Goal: Task Accomplishment & Management: Complete application form

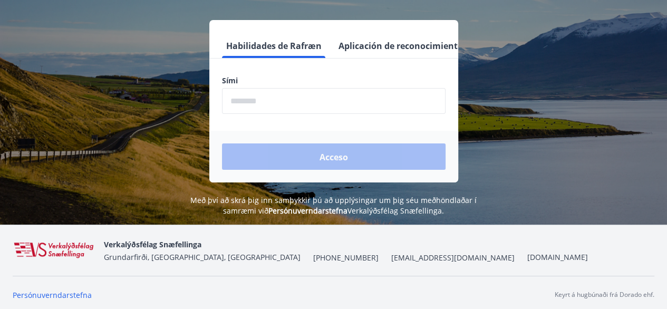
scroll to position [131, 0]
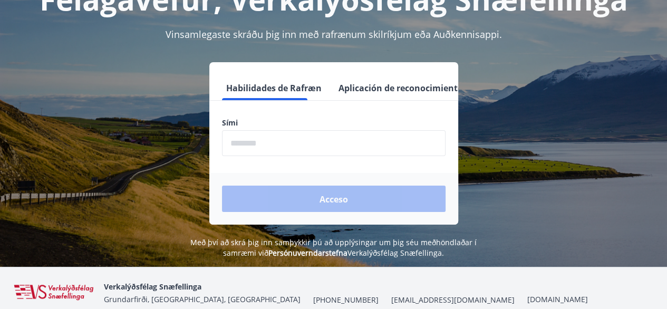
scroll to position [105, 0]
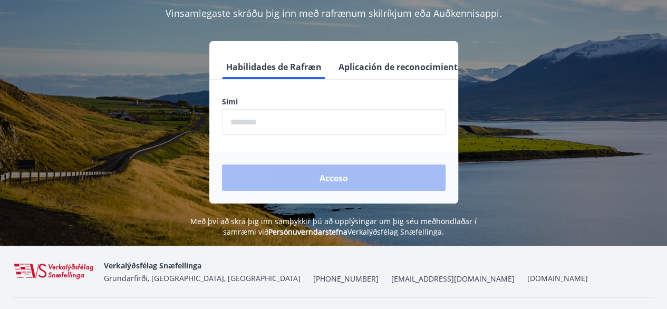
click at [375, 67] on font "Aplicación de reconocimiento de audio" at bounding box center [420, 67] width 163 height 12
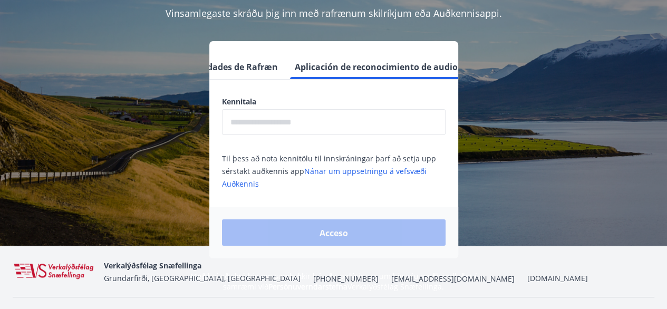
scroll to position [0, 46]
click at [254, 68] on font "Habilidades de Rafræn" at bounding box center [227, 67] width 95 height 12
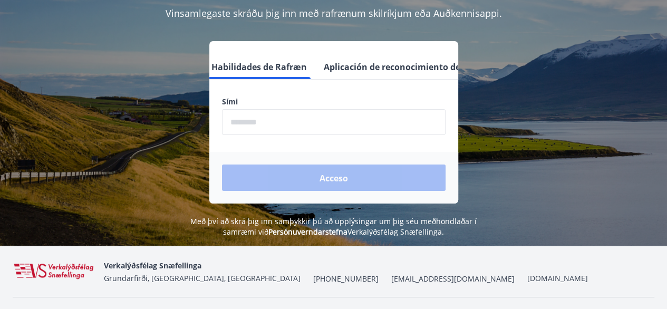
scroll to position [0, 13]
click at [369, 64] on font "Aplicación de reconocimiento de audio" at bounding box center [407, 67] width 163 height 12
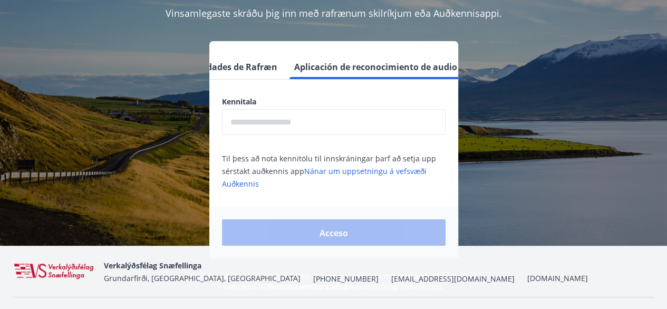
scroll to position [0, 46]
click at [268, 119] on input "text" at bounding box center [334, 122] width 224 height 26
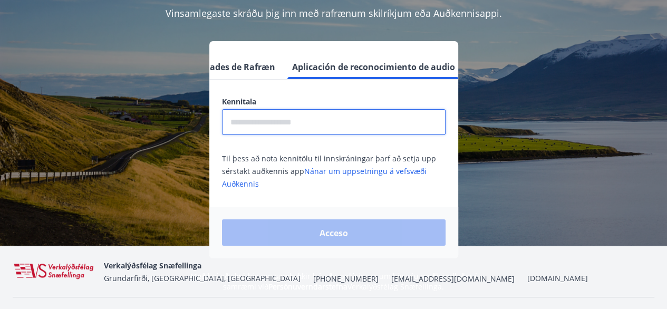
type input "**********"
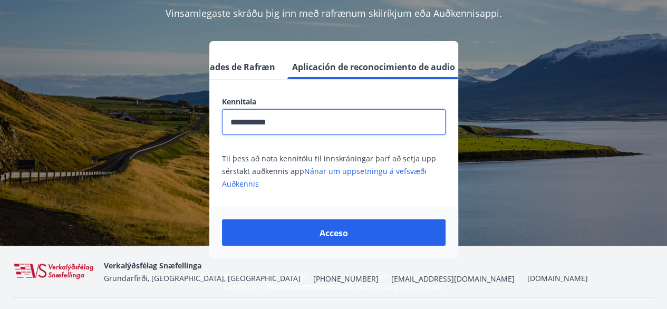
click at [365, 226] on button "Acceso" at bounding box center [334, 232] width 224 height 26
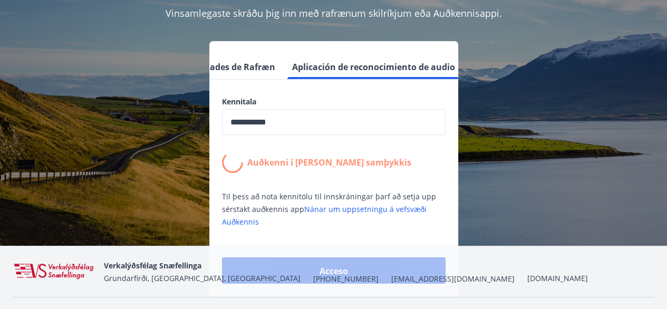
click at [236, 70] on font "Habilidades de Rafræn" at bounding box center [227, 67] width 95 height 12
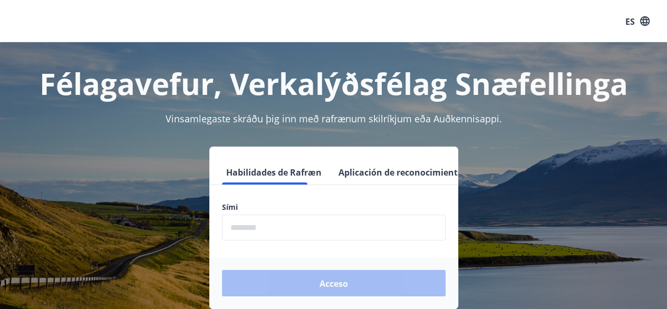
scroll to position [105, 0]
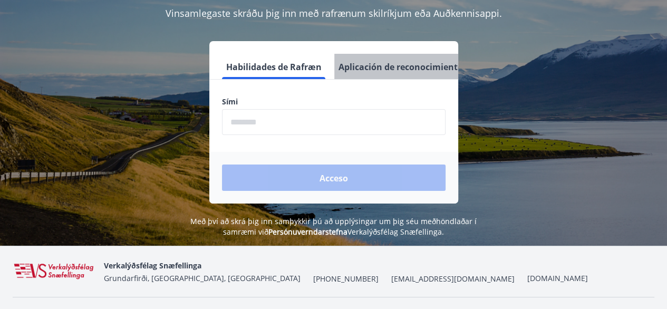
click at [382, 66] on font "Aplicación de reconocimiento de audio" at bounding box center [420, 67] width 163 height 12
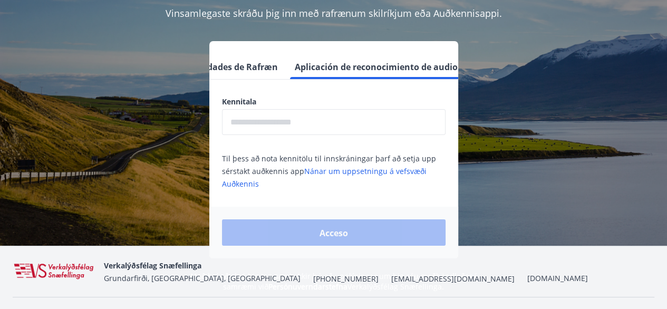
scroll to position [0, 46]
click at [289, 129] on input "text" at bounding box center [334, 122] width 224 height 26
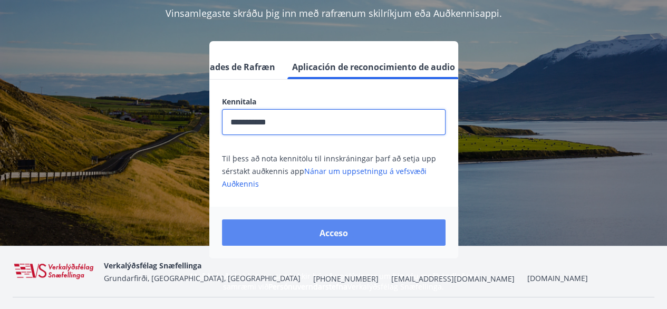
type input "**********"
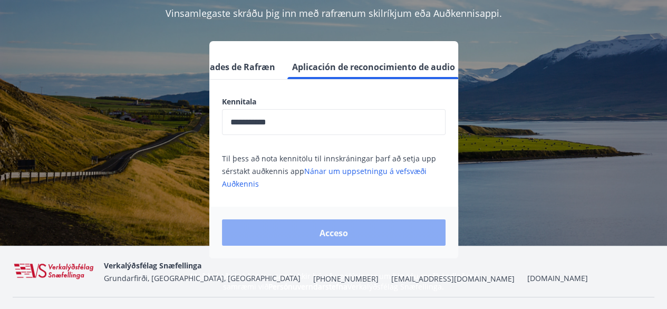
click at [388, 230] on button "Acceso" at bounding box center [334, 232] width 224 height 26
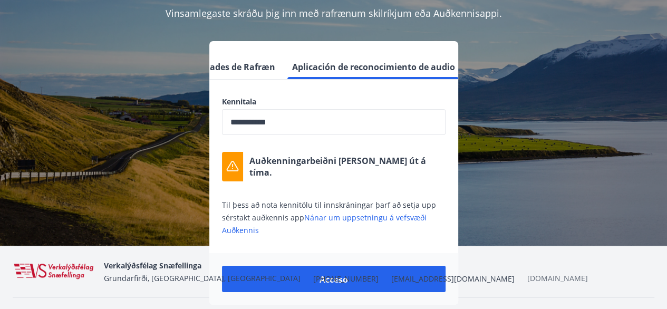
click at [527, 273] on font "[DOMAIN_NAME]" at bounding box center [557, 278] width 61 height 10
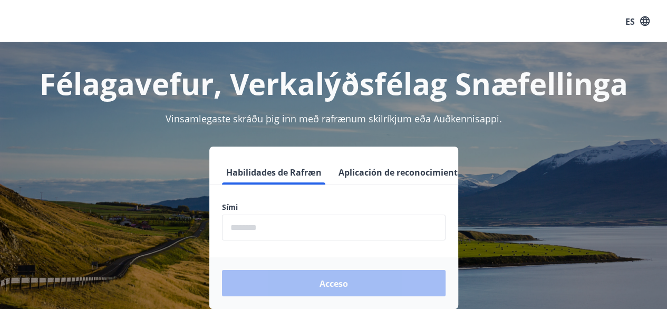
click at [402, 175] on font "Aplicación de reconocimiento de audio" at bounding box center [420, 173] width 163 height 12
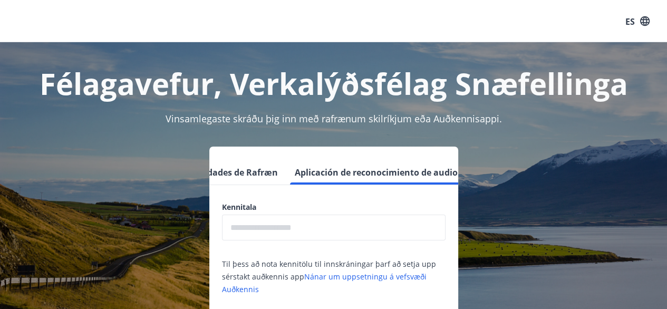
scroll to position [0, 46]
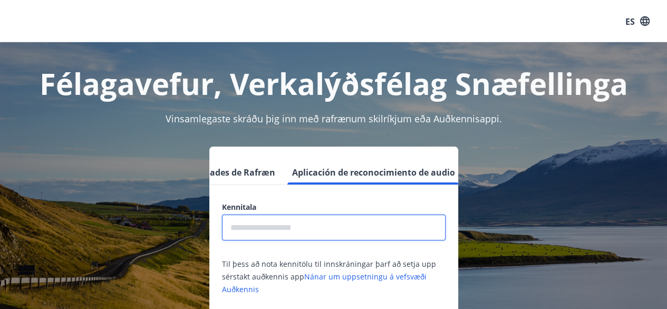
click at [272, 222] on input "text" at bounding box center [334, 228] width 224 height 26
type input "**********"
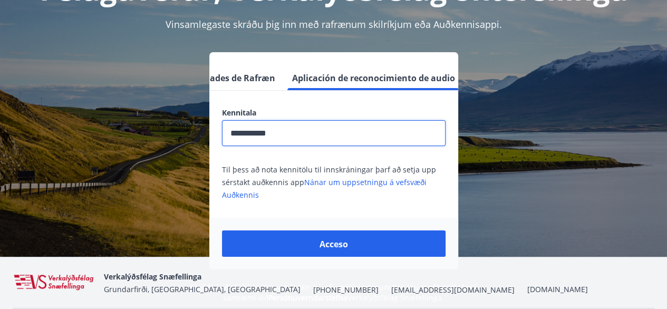
scroll to position [105, 0]
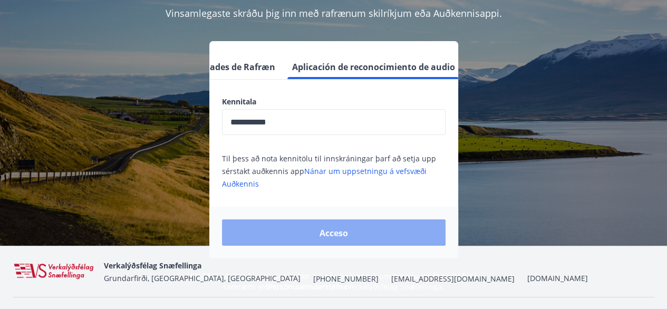
click at [322, 231] on font "Acceso" at bounding box center [334, 233] width 28 height 12
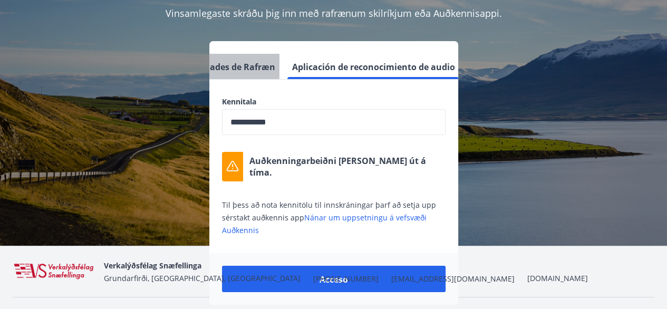
click at [245, 63] on font "Habilidades de Rafræn" at bounding box center [227, 67] width 95 height 12
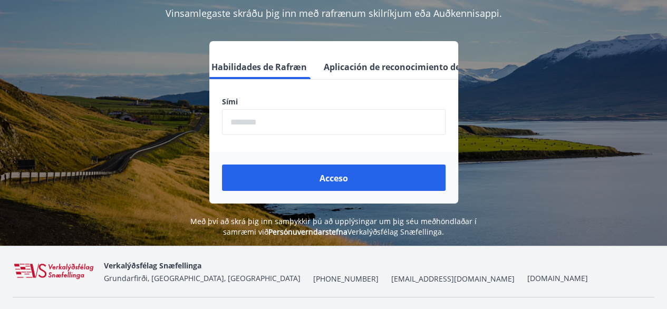
scroll to position [0, 13]
click at [256, 114] on input "phone" at bounding box center [334, 122] width 224 height 26
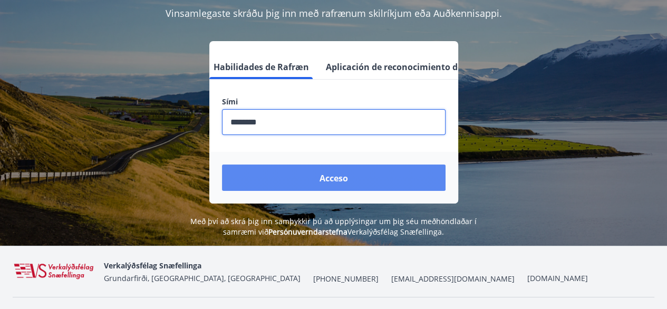
type input "********"
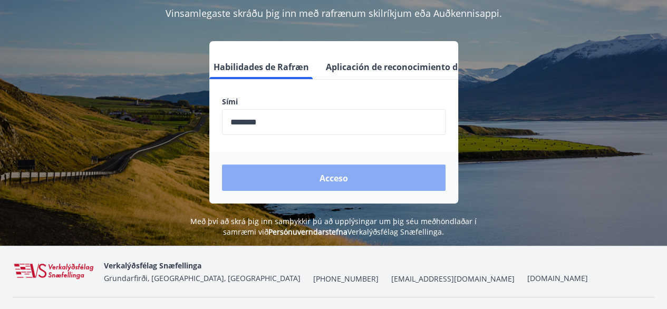
click at [320, 179] on font "Acceso" at bounding box center [334, 178] width 28 height 12
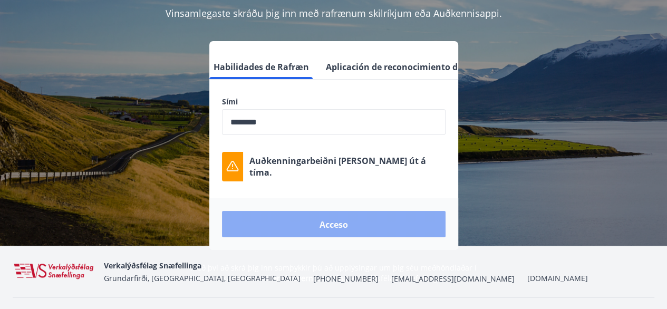
click at [353, 224] on button "Acceso" at bounding box center [334, 224] width 224 height 26
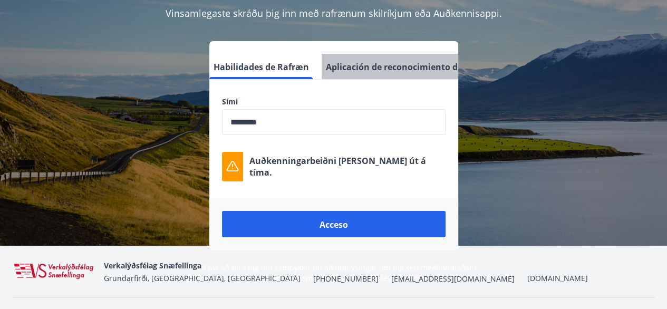
click at [380, 66] on font "Aplicación de reconocimiento de audio" at bounding box center [407, 67] width 163 height 12
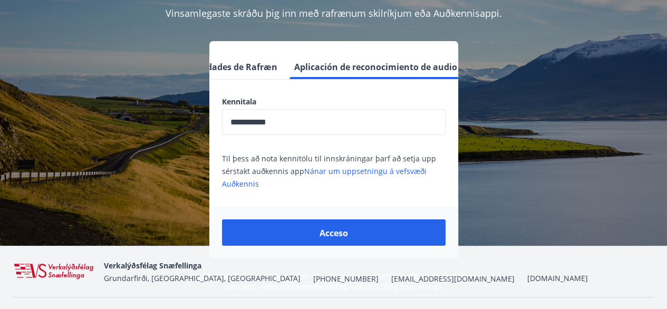
scroll to position [0, 46]
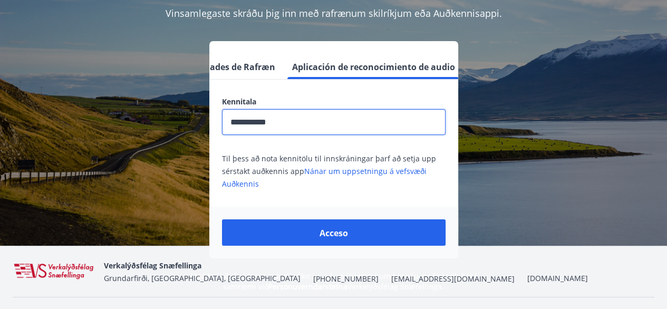
click at [300, 125] on input "**********" at bounding box center [334, 122] width 224 height 26
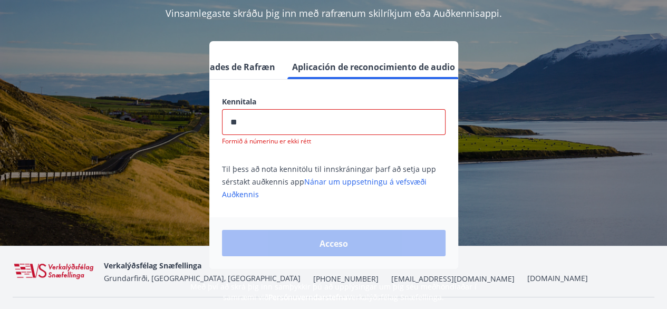
type input "*"
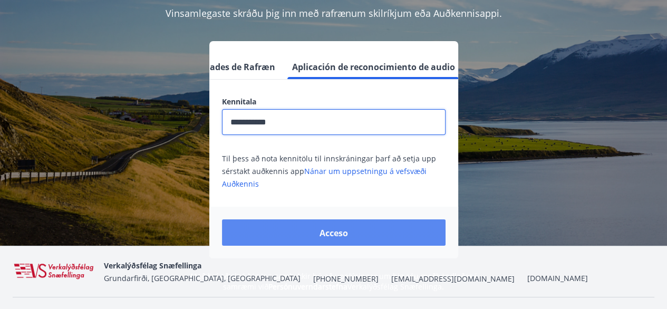
type input "**********"
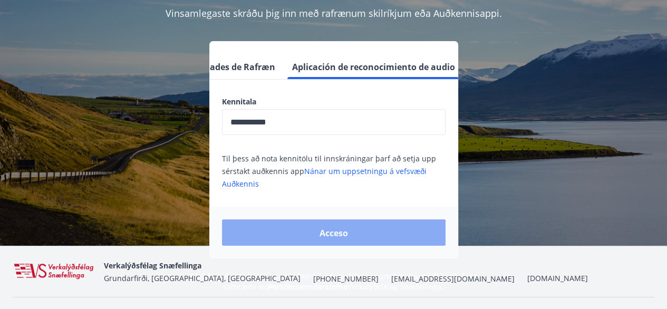
click at [345, 227] on font "Acceso" at bounding box center [334, 233] width 28 height 12
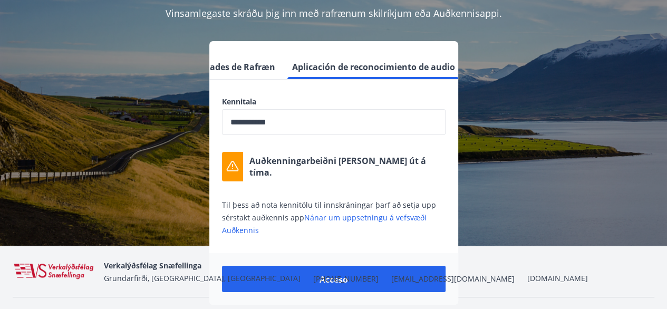
click at [391, 279] on font "[EMAIL_ADDRESS][DOMAIN_NAME]" at bounding box center [452, 279] width 123 height 10
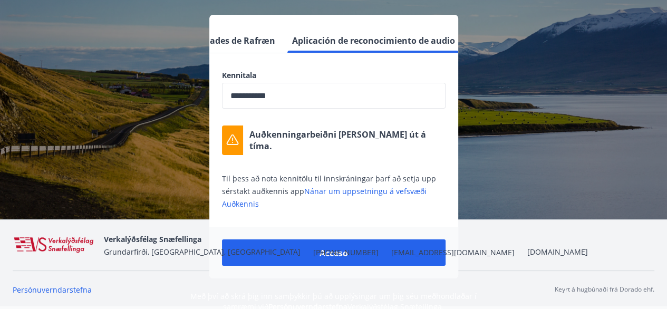
scroll to position [134, 0]
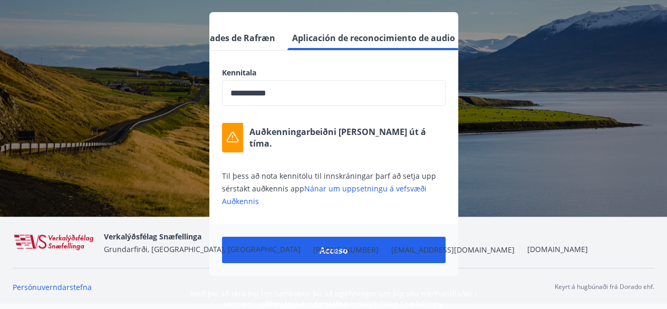
click at [391, 248] on font "[EMAIL_ADDRESS][DOMAIN_NAME]" at bounding box center [452, 250] width 123 height 10
click at [517, 125] on div "**********" at bounding box center [334, 144] width 642 height 264
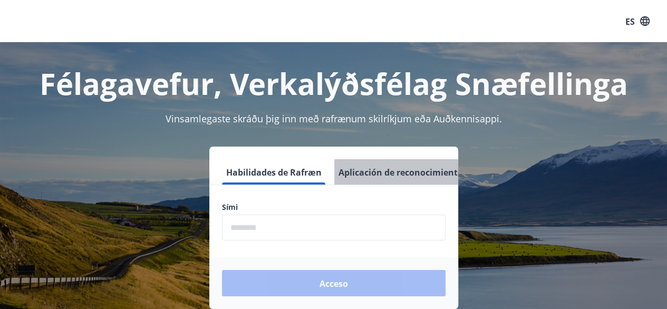
click at [388, 172] on font "Aplicación de reconocimiento de audio" at bounding box center [420, 173] width 163 height 12
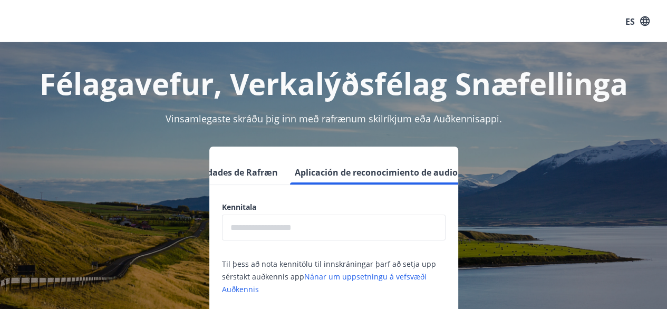
scroll to position [0, 46]
click at [278, 224] on input "text" at bounding box center [334, 228] width 224 height 26
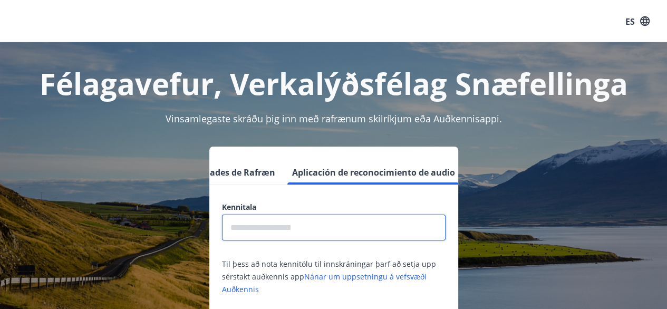
type input "**********"
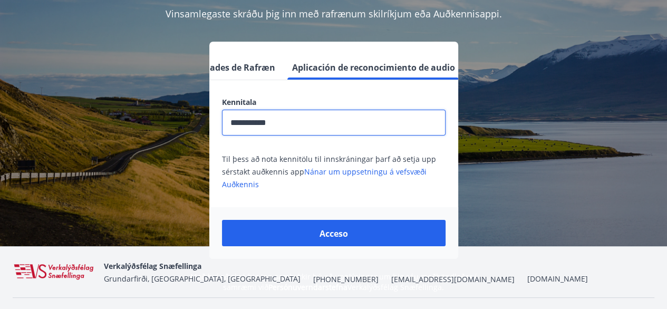
scroll to position [105, 0]
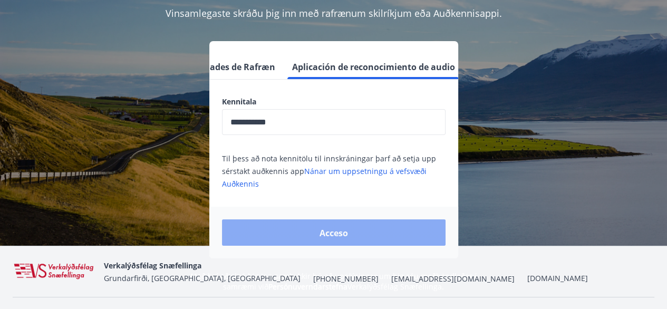
click at [363, 226] on button "Acceso" at bounding box center [334, 232] width 224 height 26
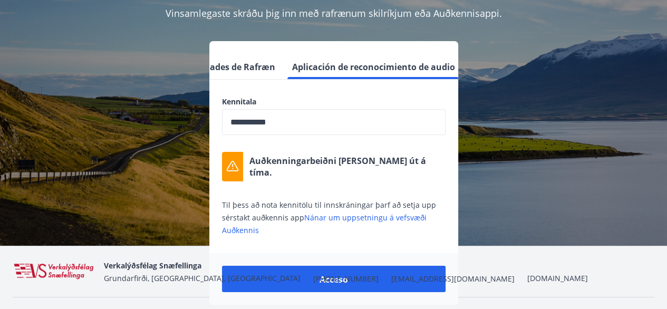
click at [391, 283] on font "[EMAIL_ADDRESS][DOMAIN_NAME]" at bounding box center [452, 279] width 123 height 10
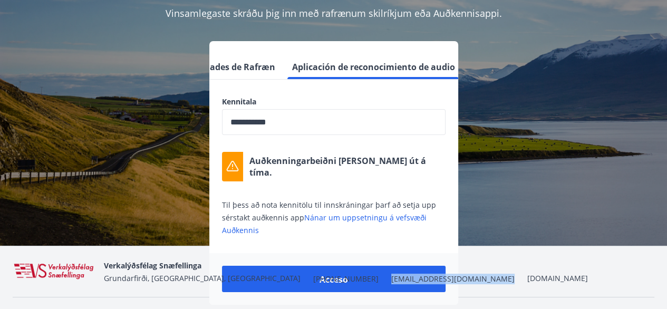
click at [391, 283] on font "[EMAIL_ADDRESS][DOMAIN_NAME]" at bounding box center [452, 279] width 123 height 10
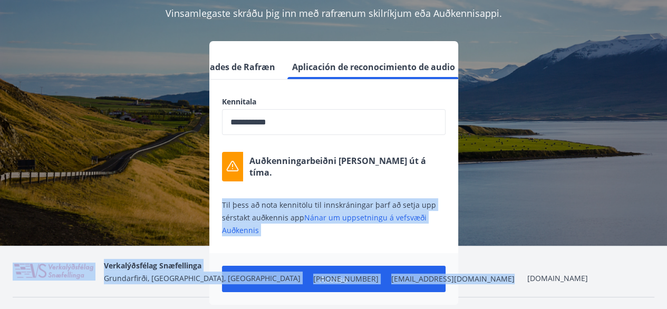
drag, startPoint x: 346, startPoint y: 283, endPoint x: 499, endPoint y: 196, distance: 175.9
click at [499, 196] on div "**********" at bounding box center [333, 114] width 667 height 438
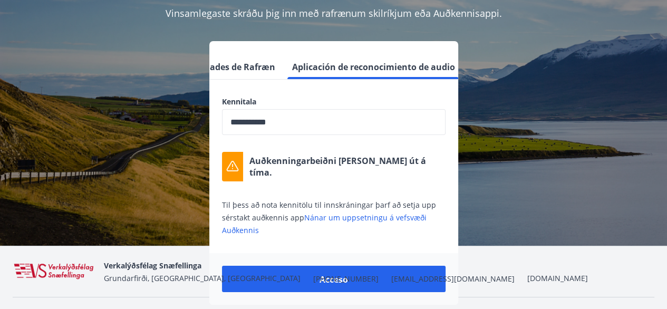
click at [522, 171] on div "**********" at bounding box center [334, 173] width 642 height 264
click at [369, 218] on font "Nánar um uppsetningu á vefsvæði Auðkennis" at bounding box center [324, 224] width 205 height 23
